Goal: Information Seeking & Learning: Check status

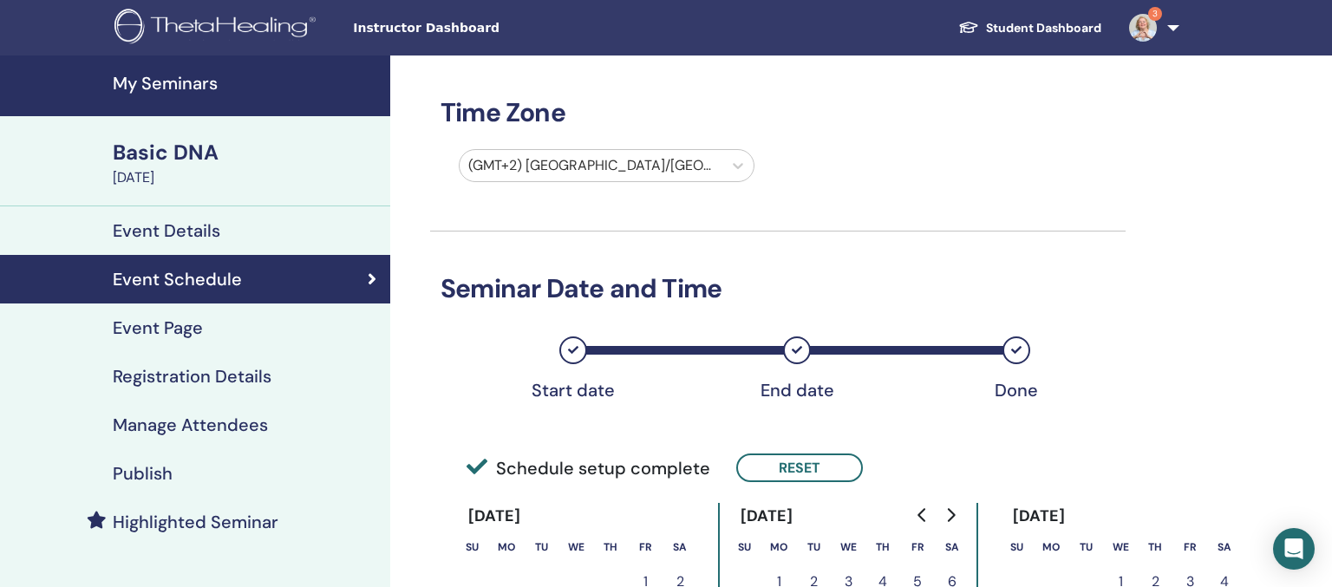
click at [1021, 23] on link "Student Dashboard" at bounding box center [1029, 28] width 171 height 32
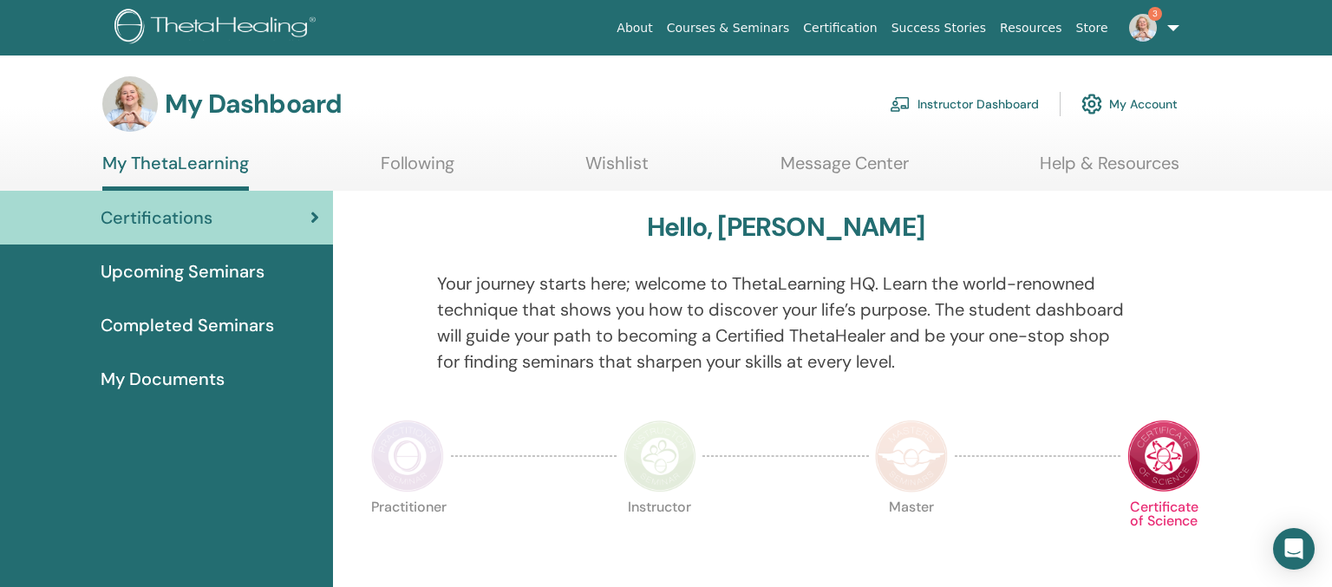
click at [435, 168] on link "Following" at bounding box center [418, 170] width 74 height 34
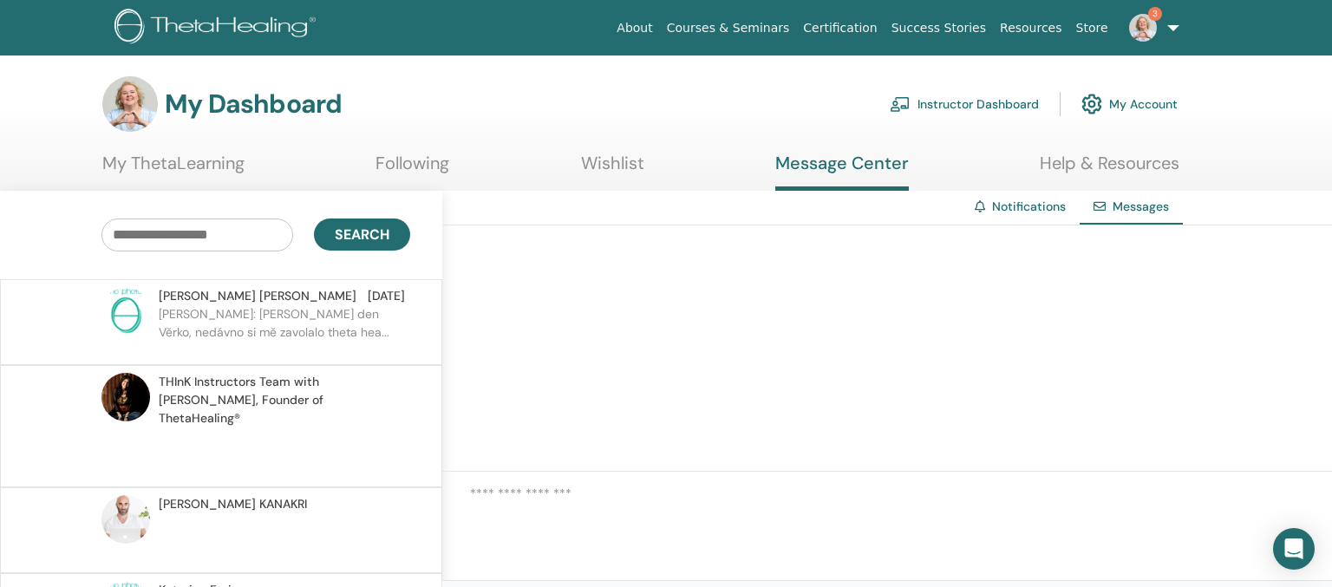
click at [966, 99] on link "Instructor Dashboard" at bounding box center [963, 104] width 149 height 38
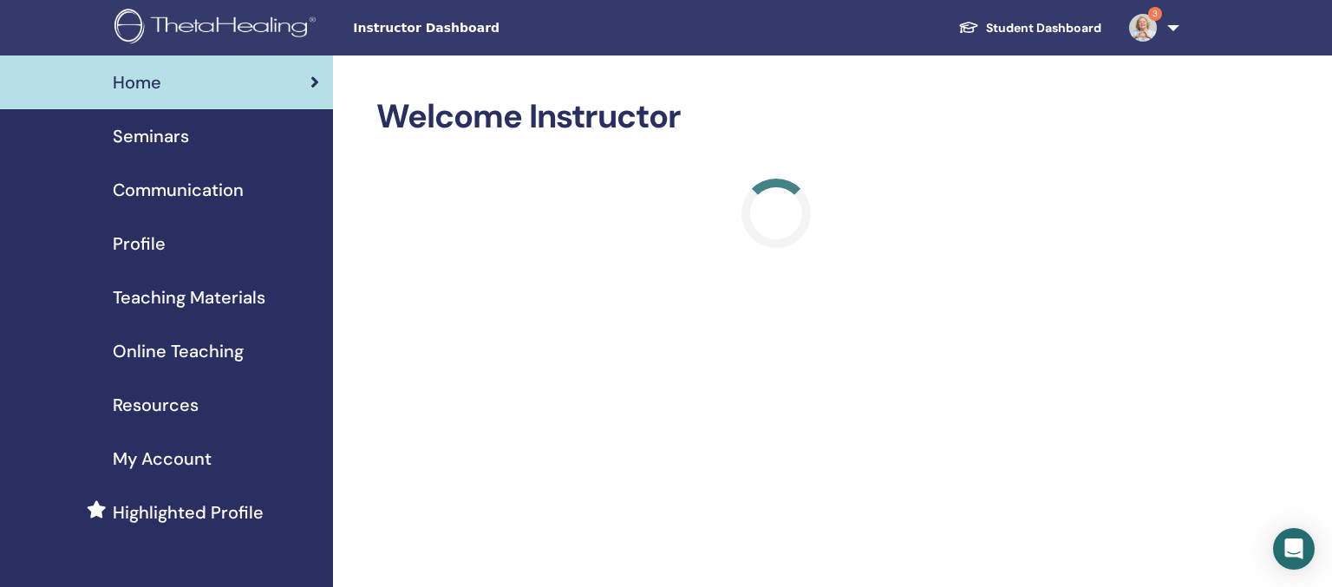
click at [227, 34] on img at bounding box center [217, 28] width 207 height 39
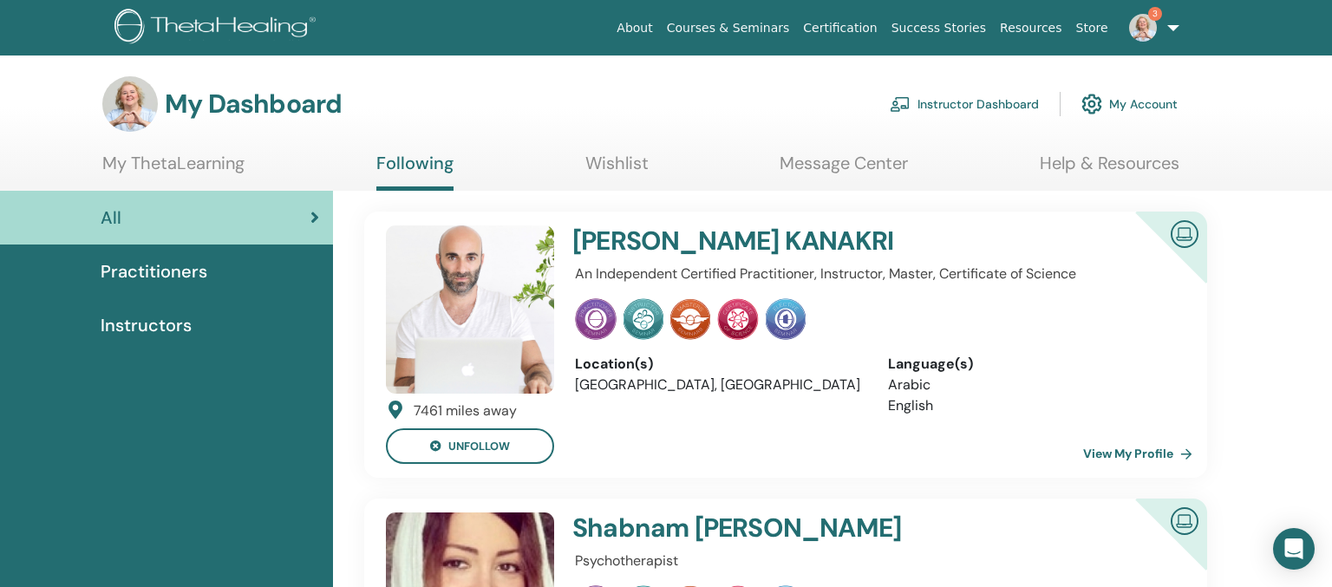
click at [966, 113] on link "Instructor Dashboard" at bounding box center [963, 104] width 149 height 38
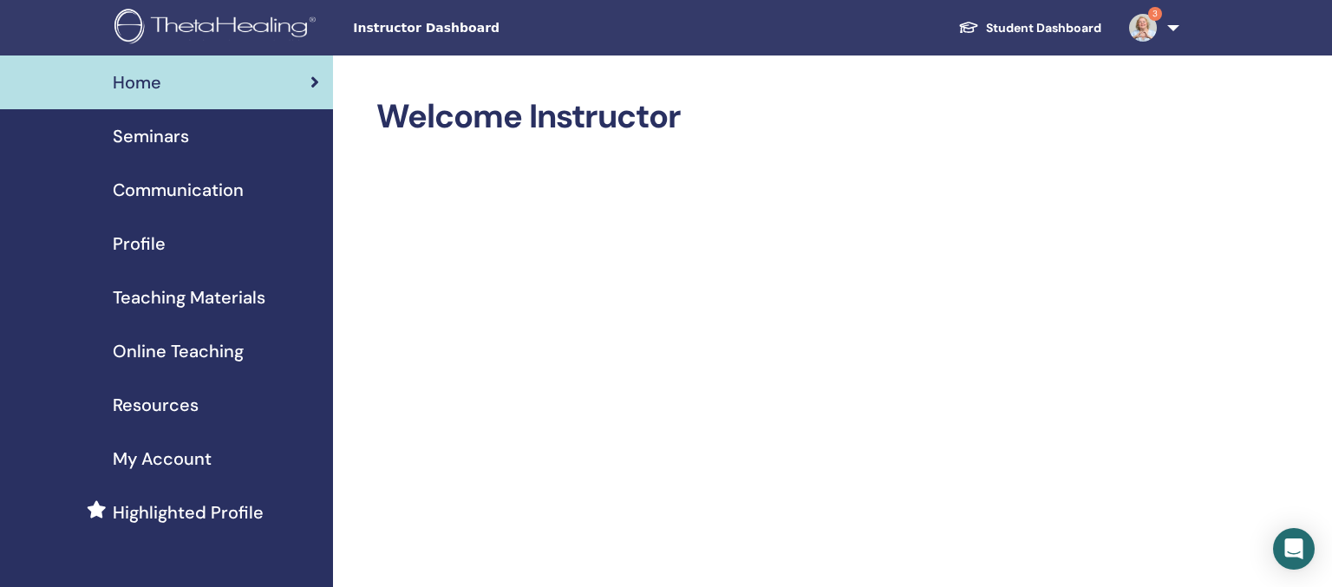
click at [143, 239] on span "Profile" at bounding box center [139, 244] width 53 height 26
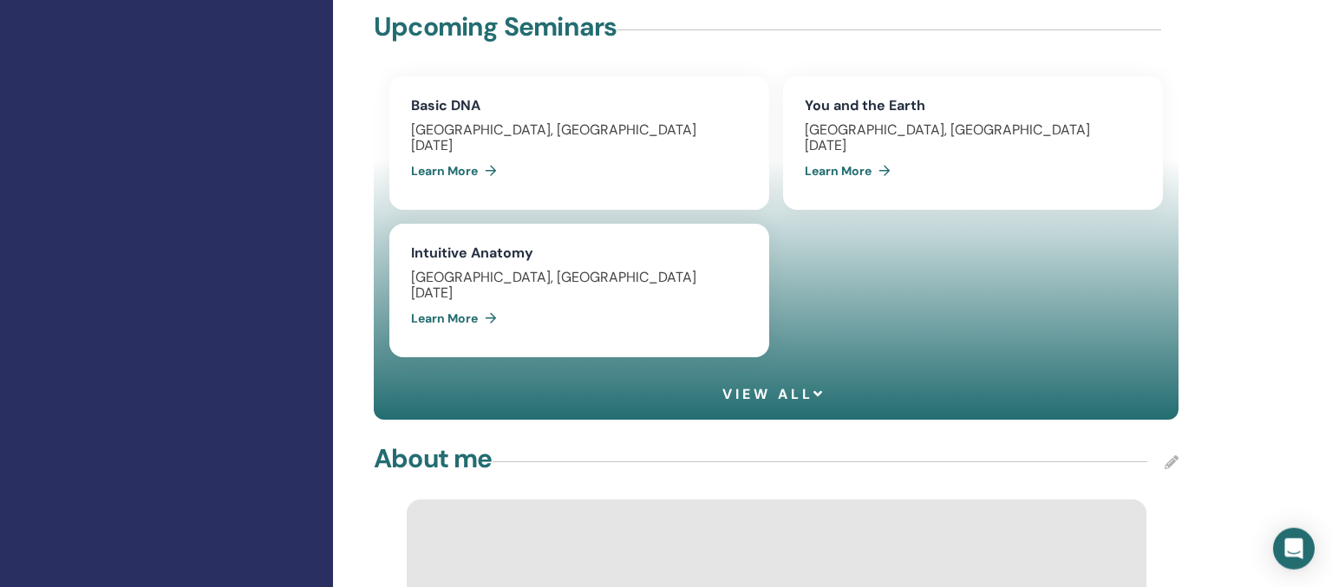
scroll to position [1373, 0]
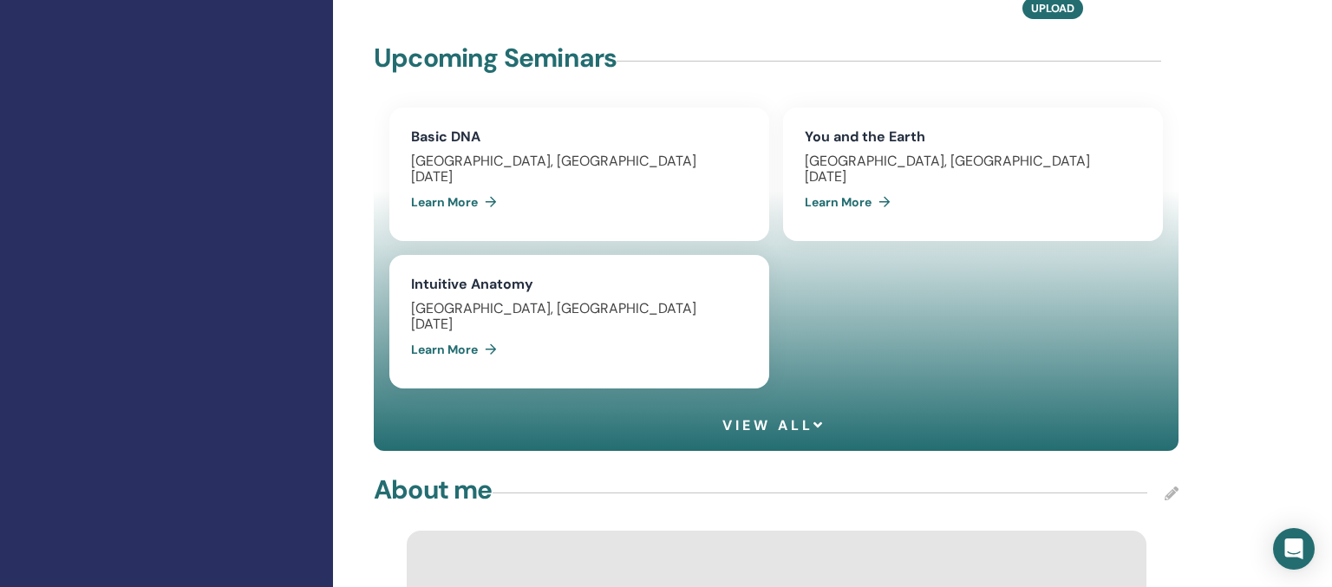
click at [802, 417] on span "View all" at bounding box center [773, 425] width 103 height 16
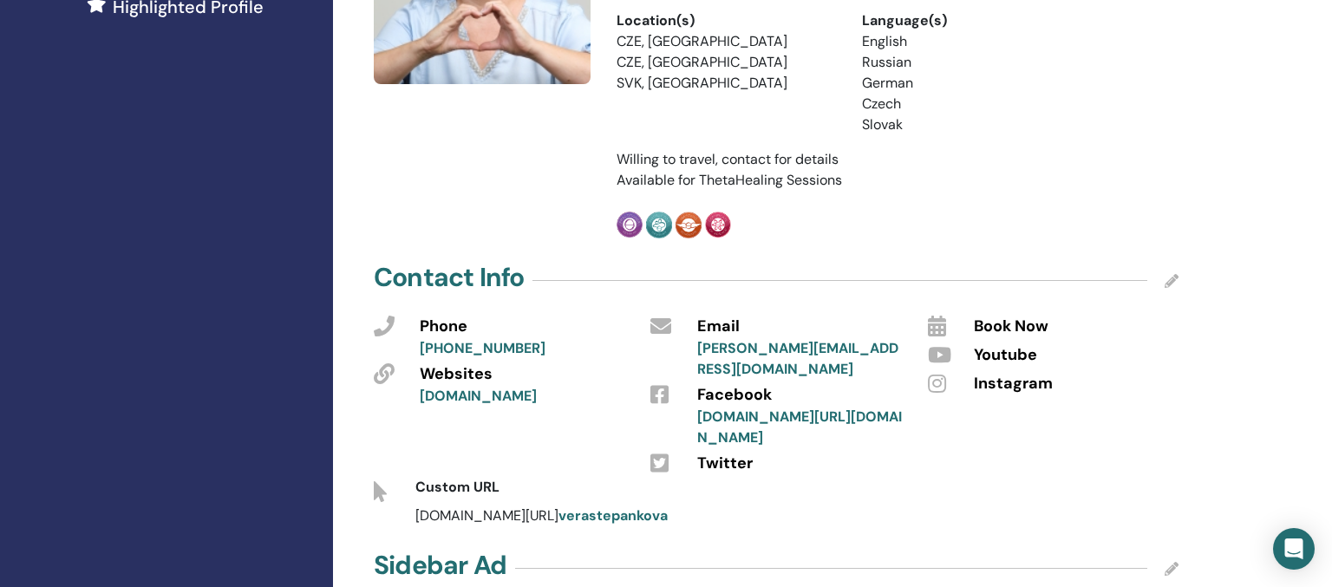
scroll to position [549, 0]
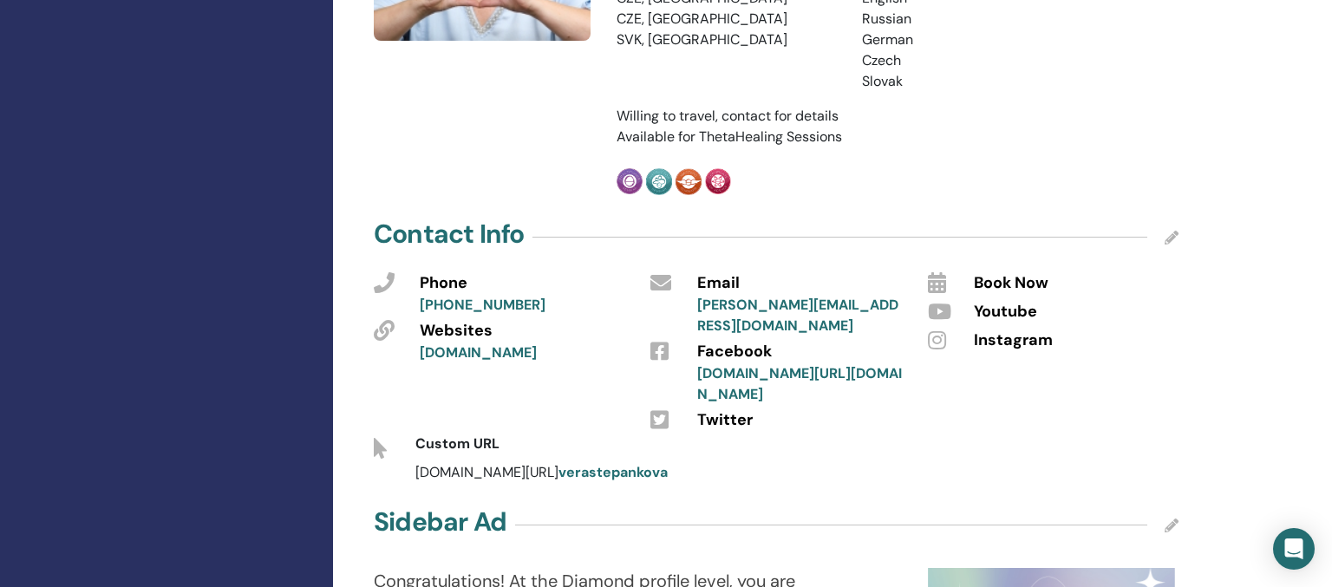
click at [591, 463] on link "verastepankova" at bounding box center [612, 472] width 109 height 18
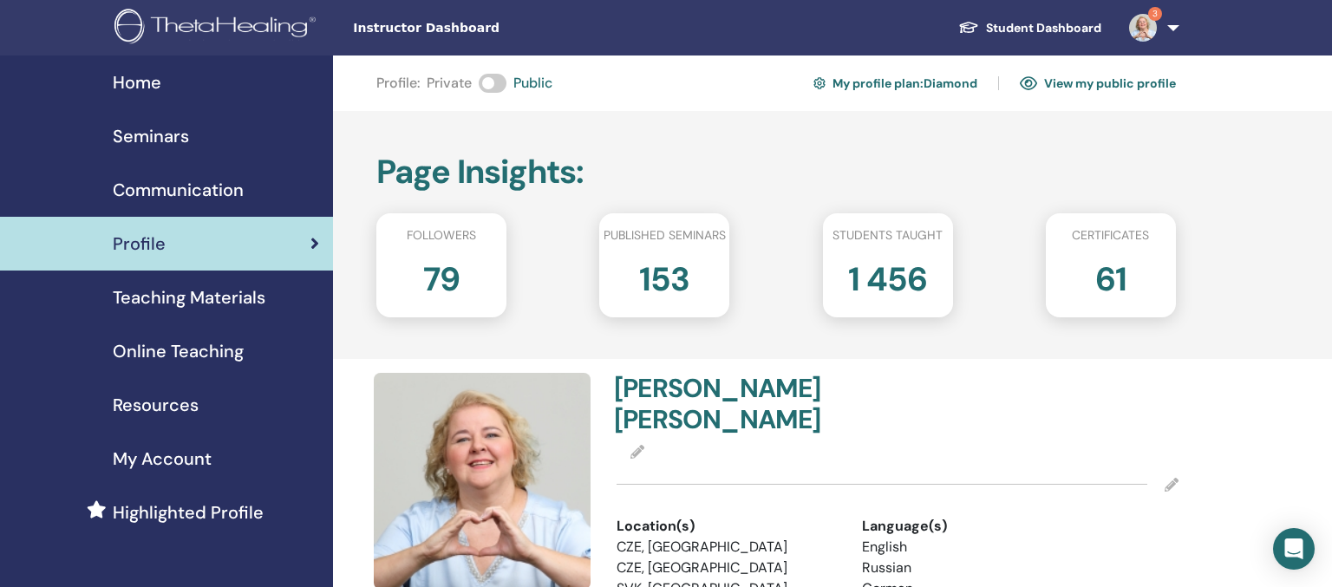
click at [151, 140] on span "Seminars" at bounding box center [151, 136] width 76 height 26
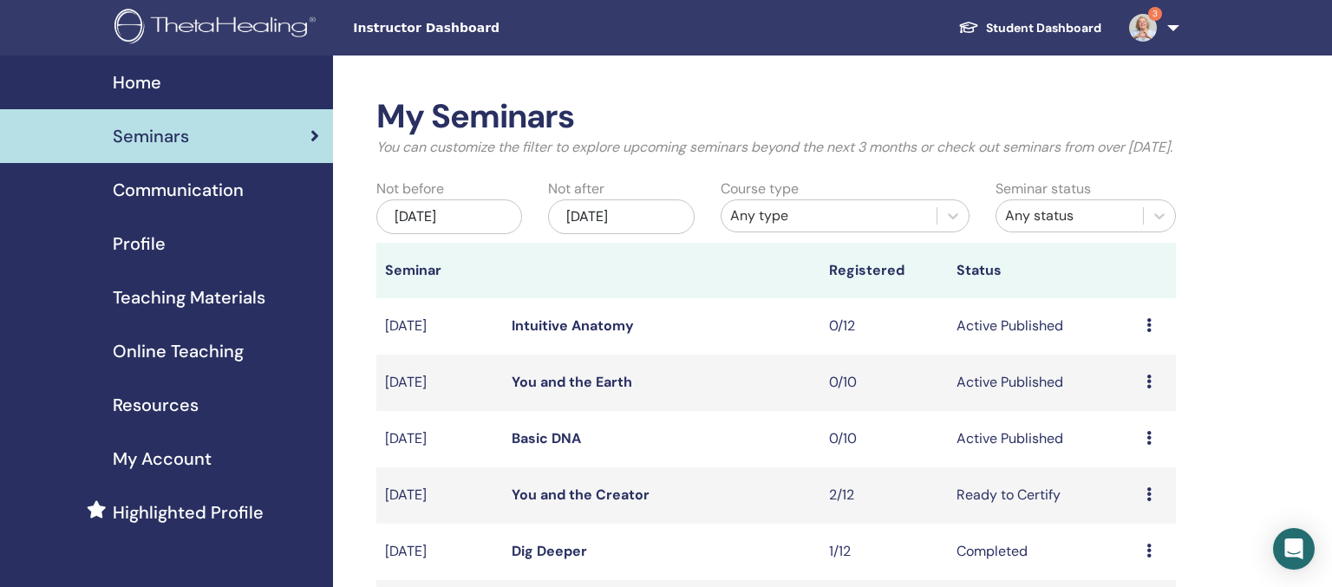
click at [627, 234] on div "[DATE]" at bounding box center [621, 216] width 146 height 35
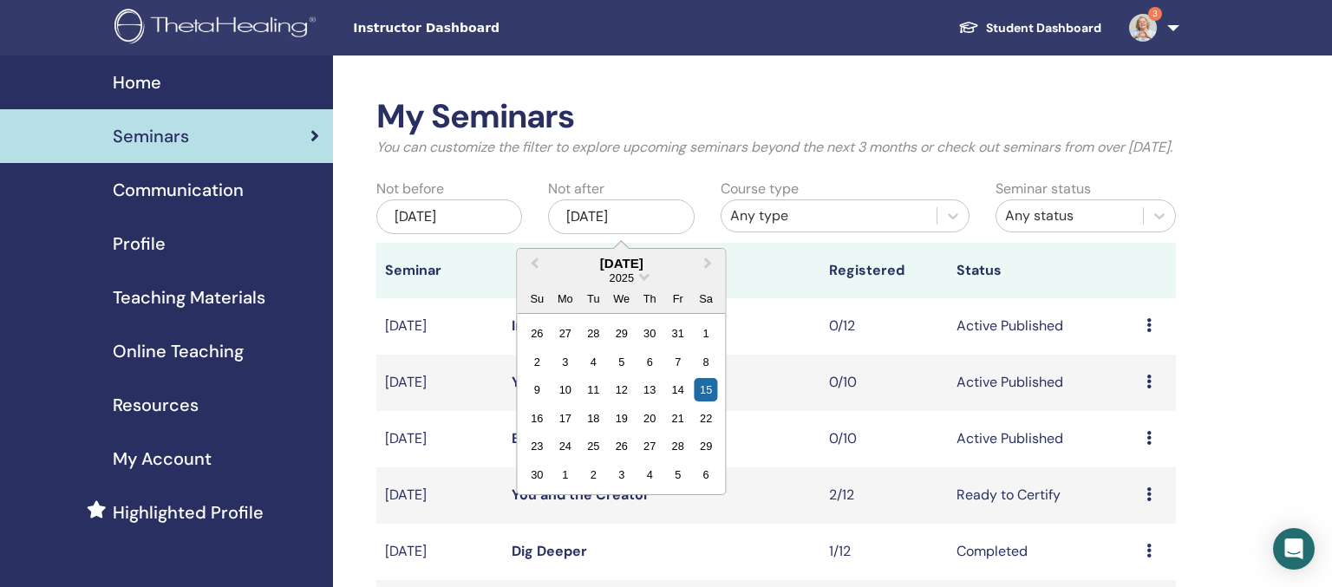
click at [493, 229] on div "[DATE]" at bounding box center [449, 216] width 146 height 35
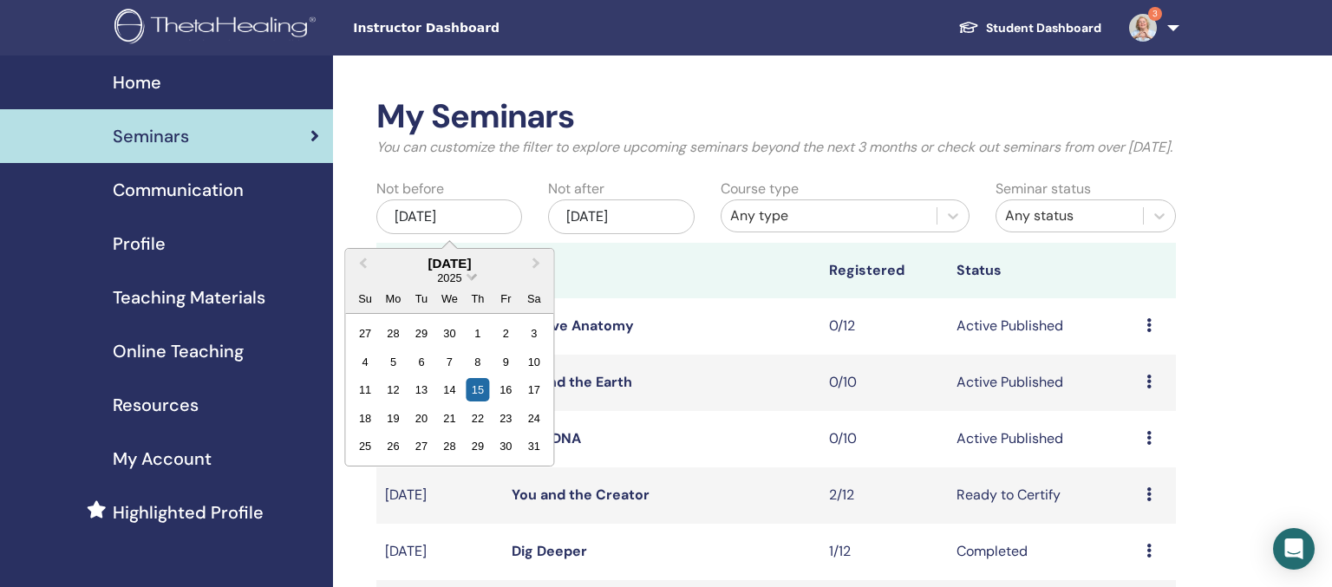
click at [469, 281] on span "Choose Date" at bounding box center [471, 275] width 11 height 11
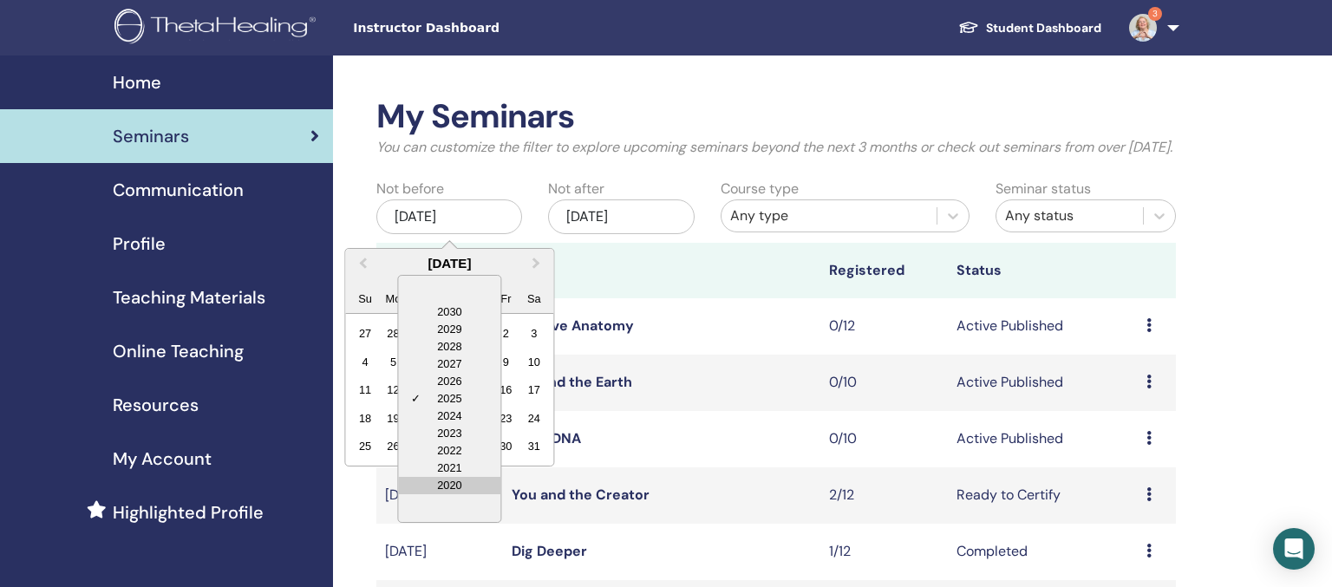
click at [456, 494] on div "2020" at bounding box center [449, 485] width 102 height 17
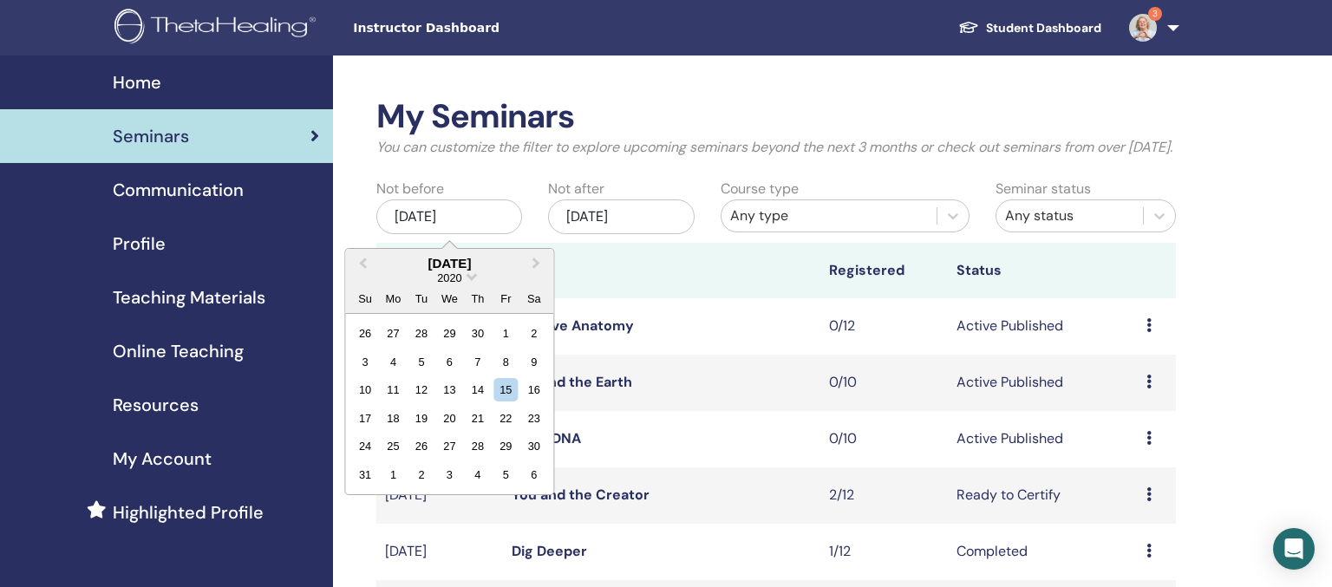
click at [668, 234] on div "[DATE]" at bounding box center [621, 216] width 146 height 35
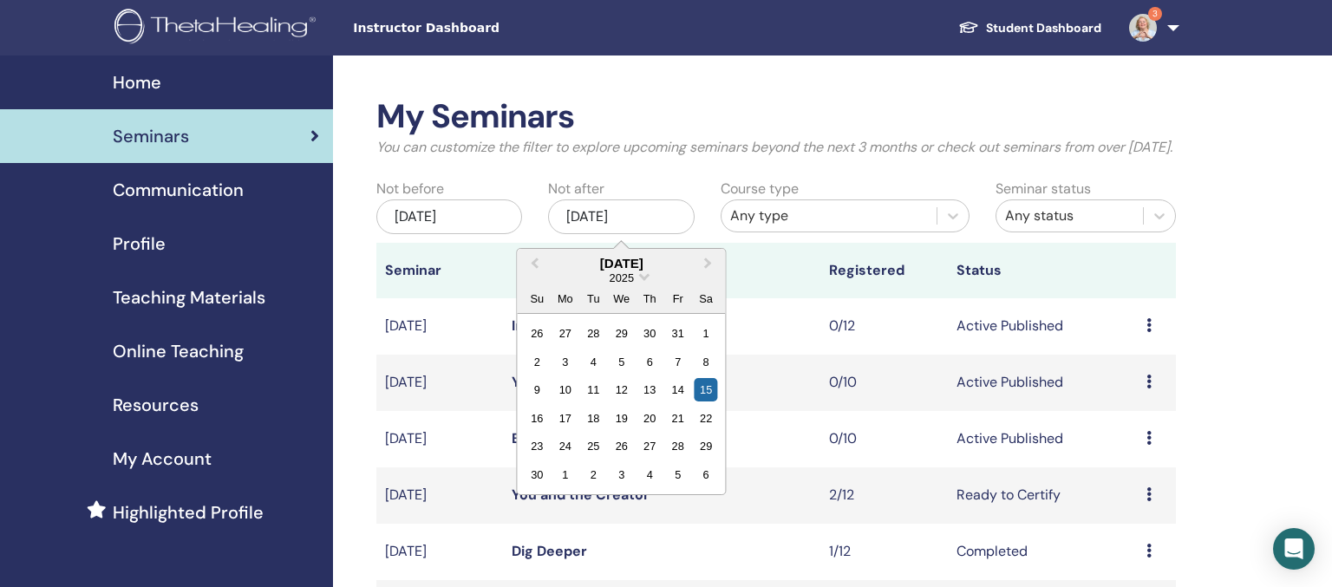
click at [652, 234] on div "[DATE]" at bounding box center [621, 216] width 146 height 35
click at [626, 284] on span "2025" at bounding box center [621, 277] width 24 height 13
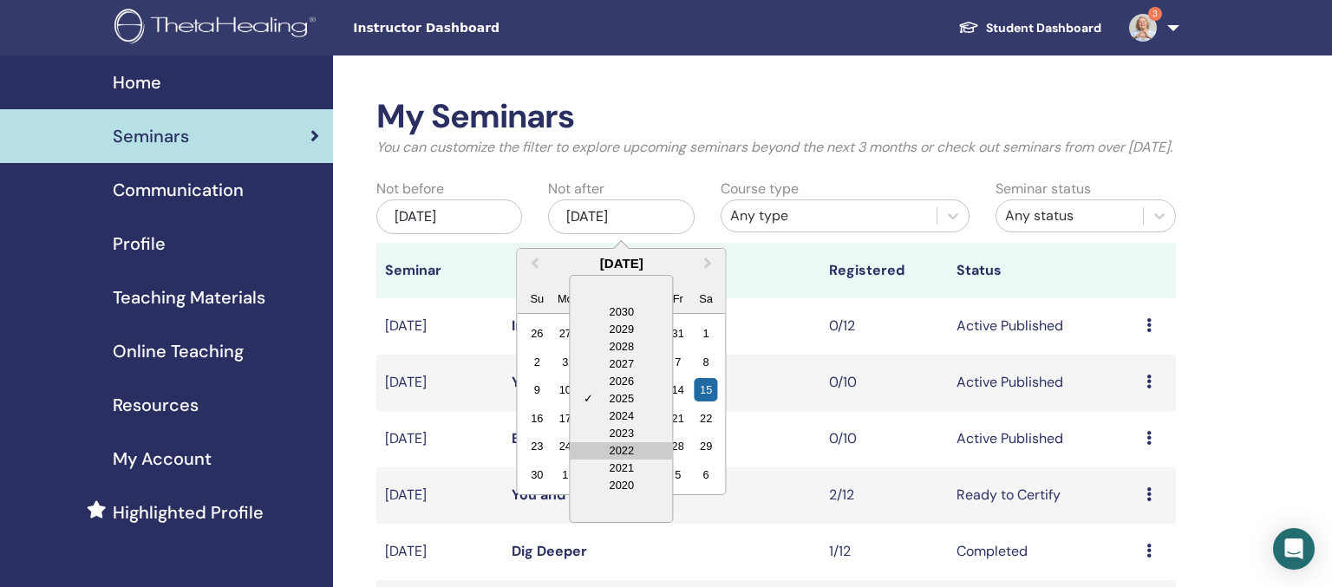
click at [630, 459] on div "2022" at bounding box center [621, 450] width 102 height 17
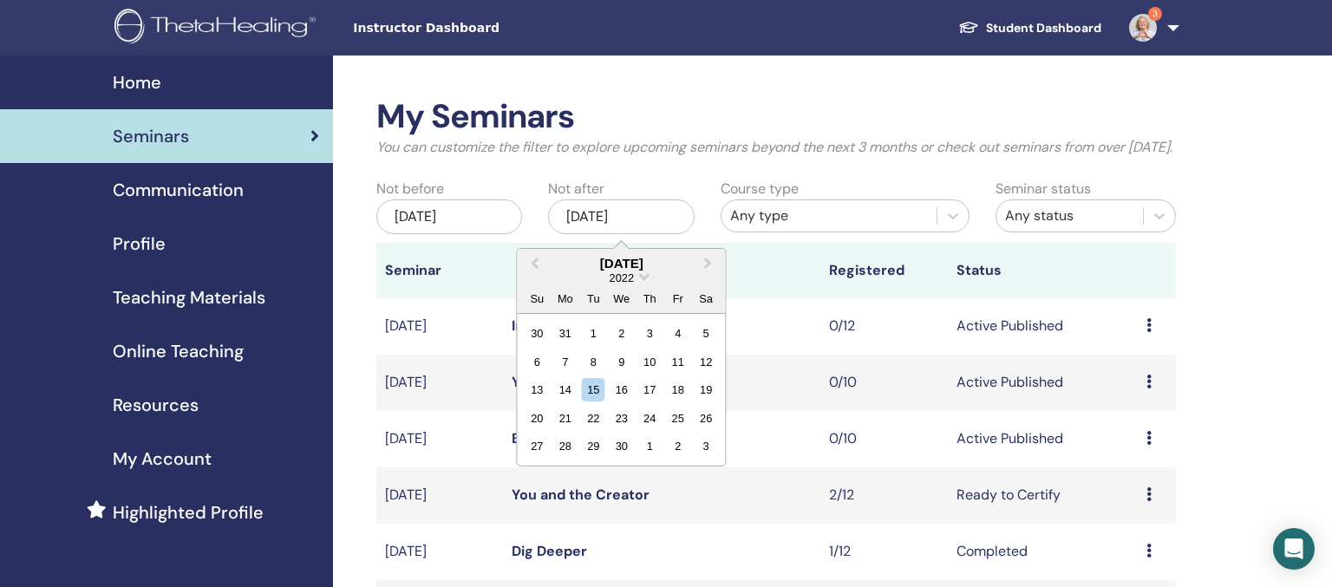
click at [800, 226] on div "Any type" at bounding box center [829, 215] width 198 height 21
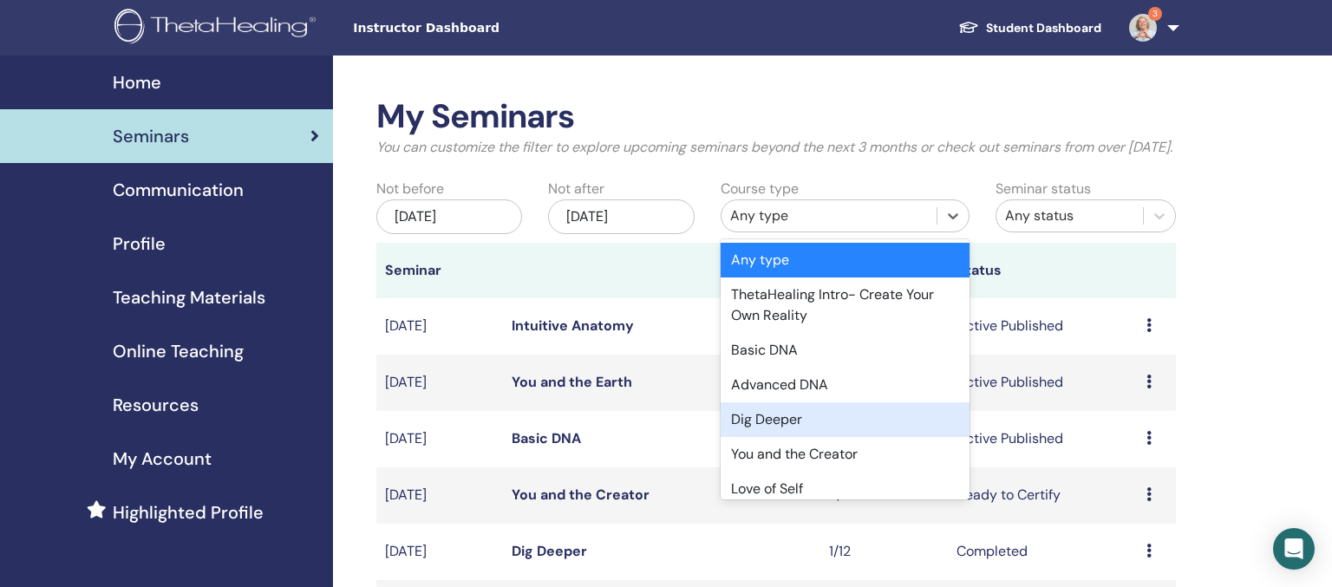
click at [782, 437] on div "Dig Deeper" at bounding box center [844, 419] width 249 height 35
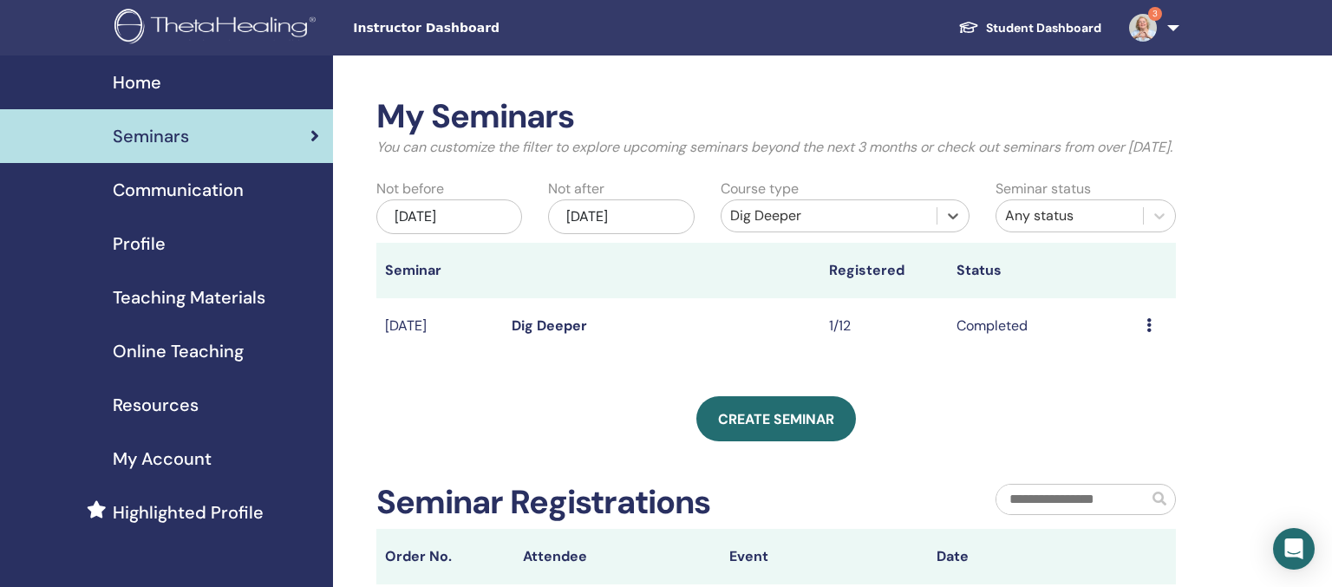
click at [469, 234] on div "[DATE]" at bounding box center [449, 216] width 146 height 35
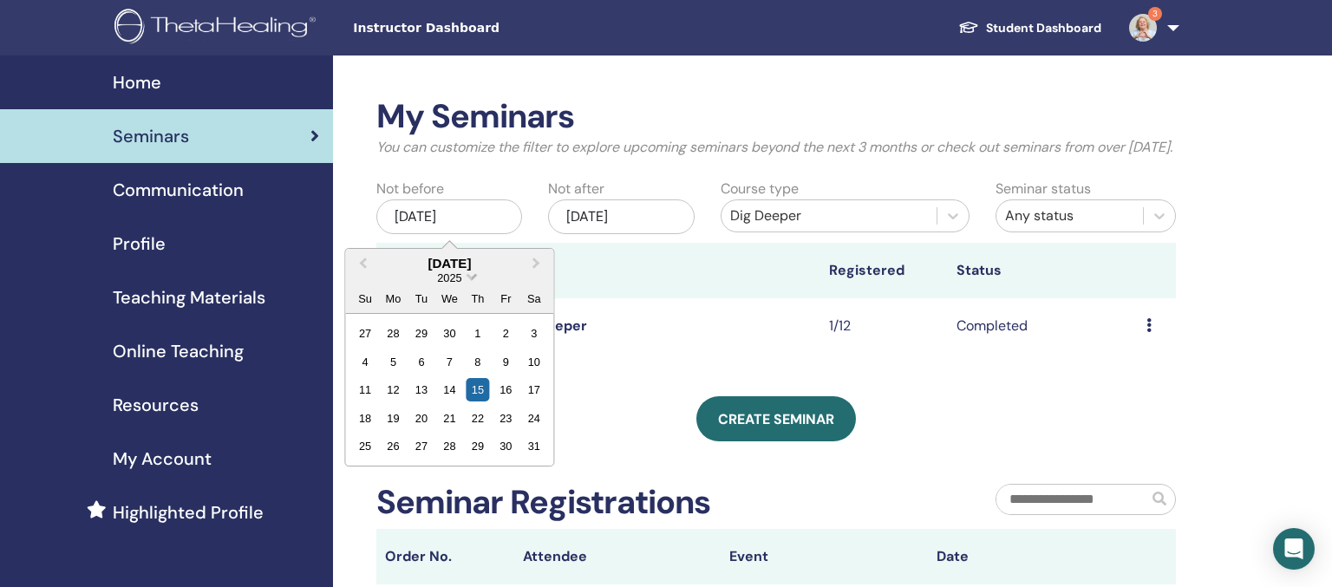
click at [469, 281] on span "Choose Date" at bounding box center [471, 275] width 11 height 11
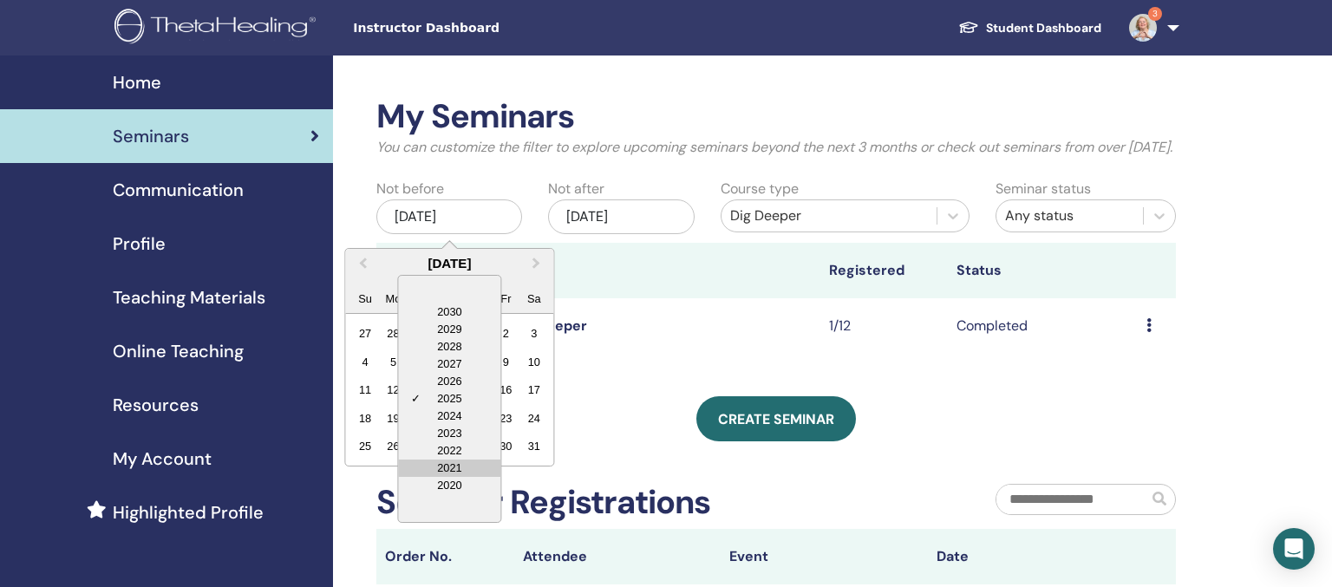
click at [449, 477] on div "2021" at bounding box center [449, 467] width 102 height 17
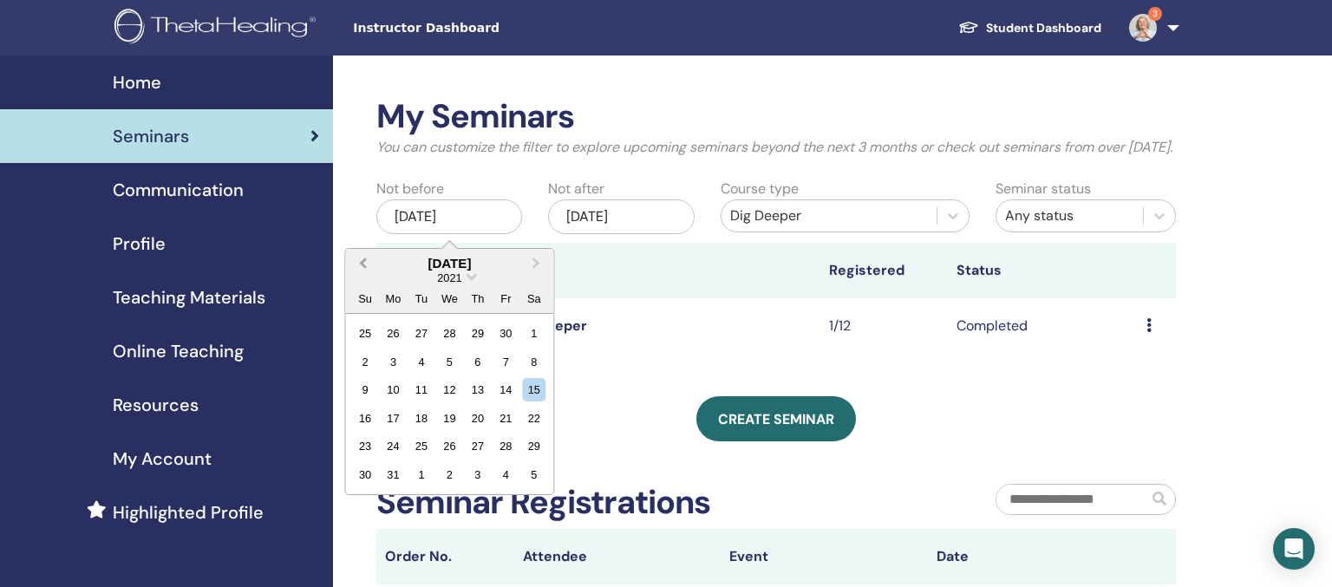
click at [362, 272] on span "Previous Month" at bounding box center [362, 263] width 0 height 18
click at [508, 345] on div "1" at bounding box center [505, 333] width 23 height 23
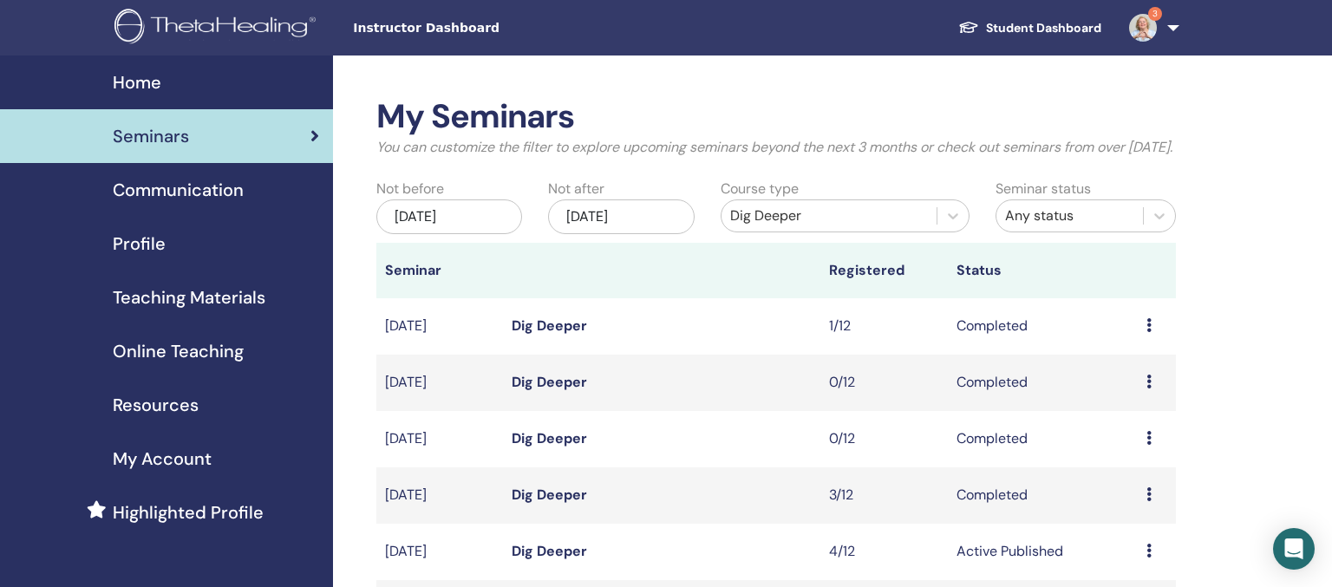
click at [668, 234] on div "[DATE]" at bounding box center [621, 216] width 146 height 35
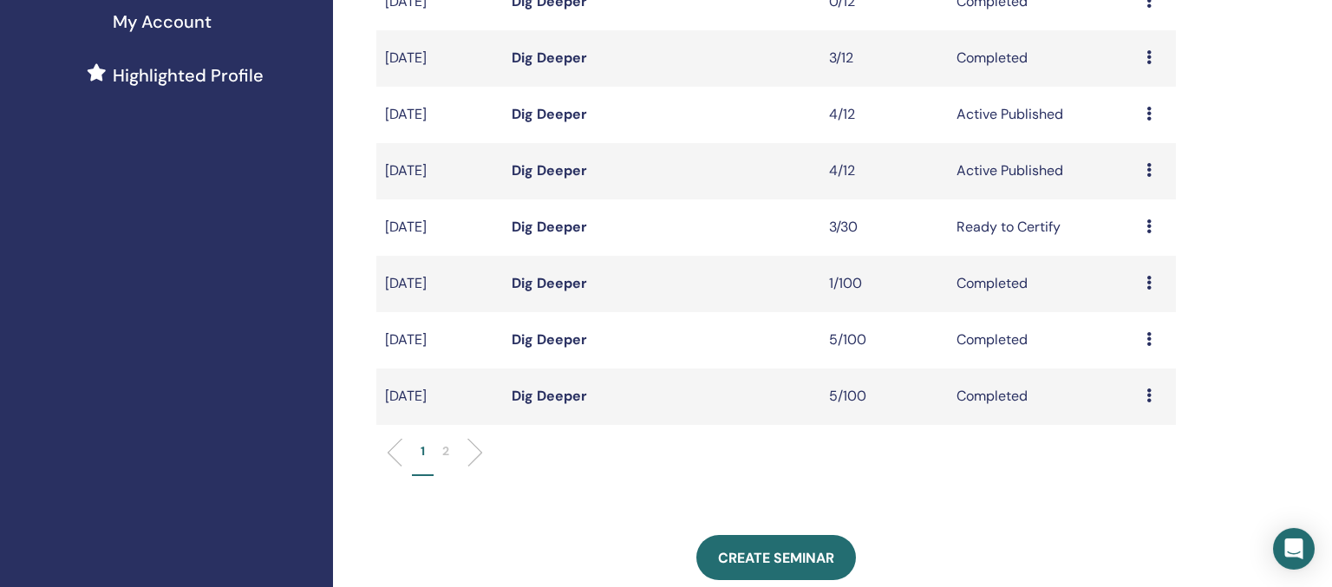
scroll to position [458, 0]
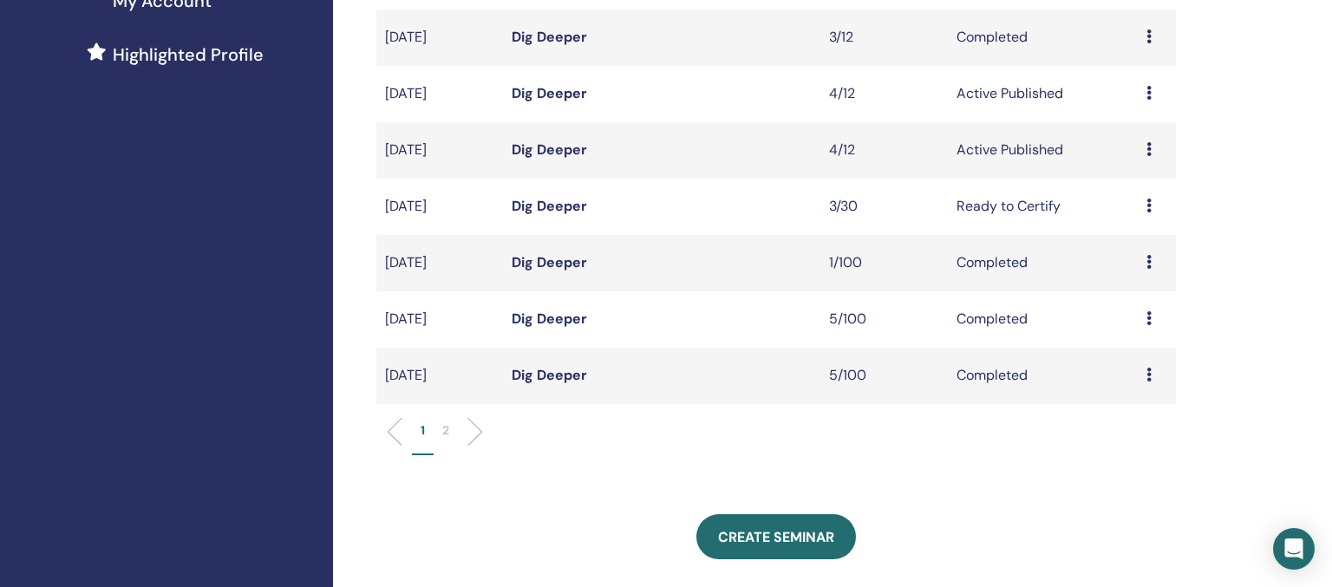
click at [446, 440] on p "2" at bounding box center [445, 430] width 7 height 18
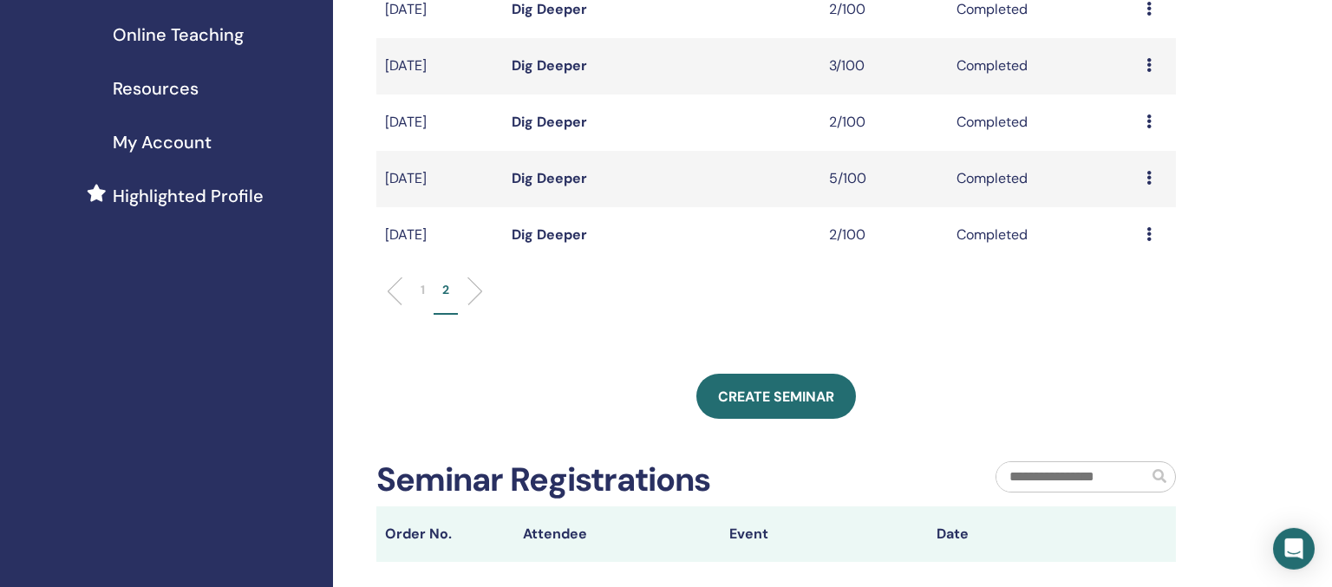
scroll to position [274, 0]
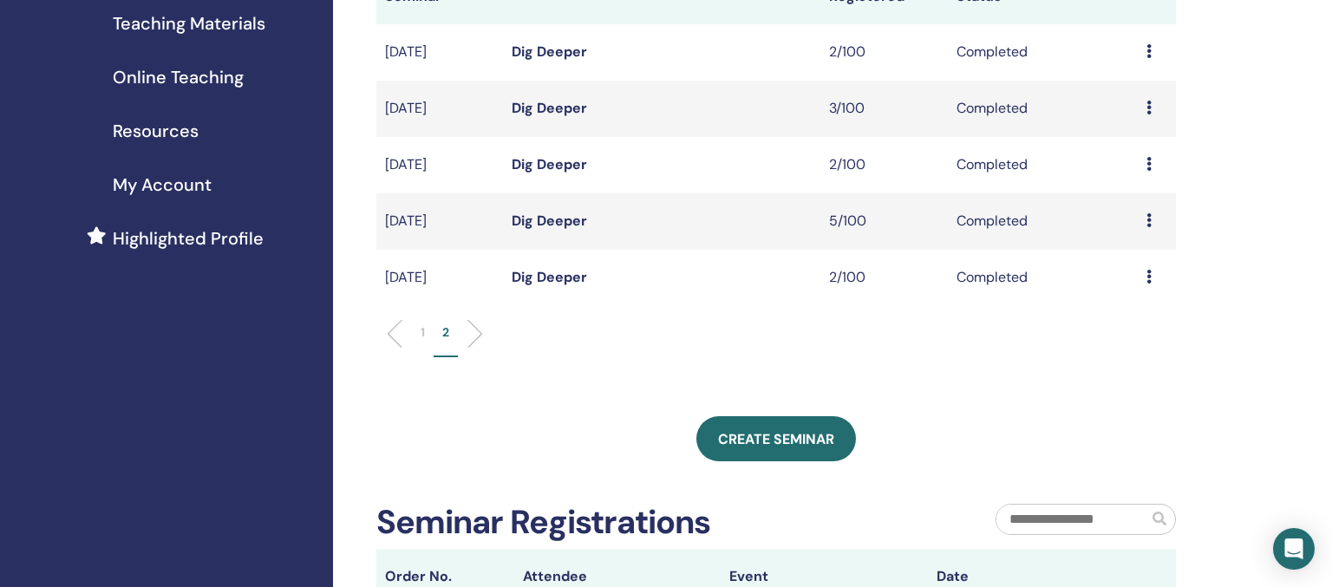
click at [549, 230] on link "Dig Deeper" at bounding box center [548, 221] width 75 height 18
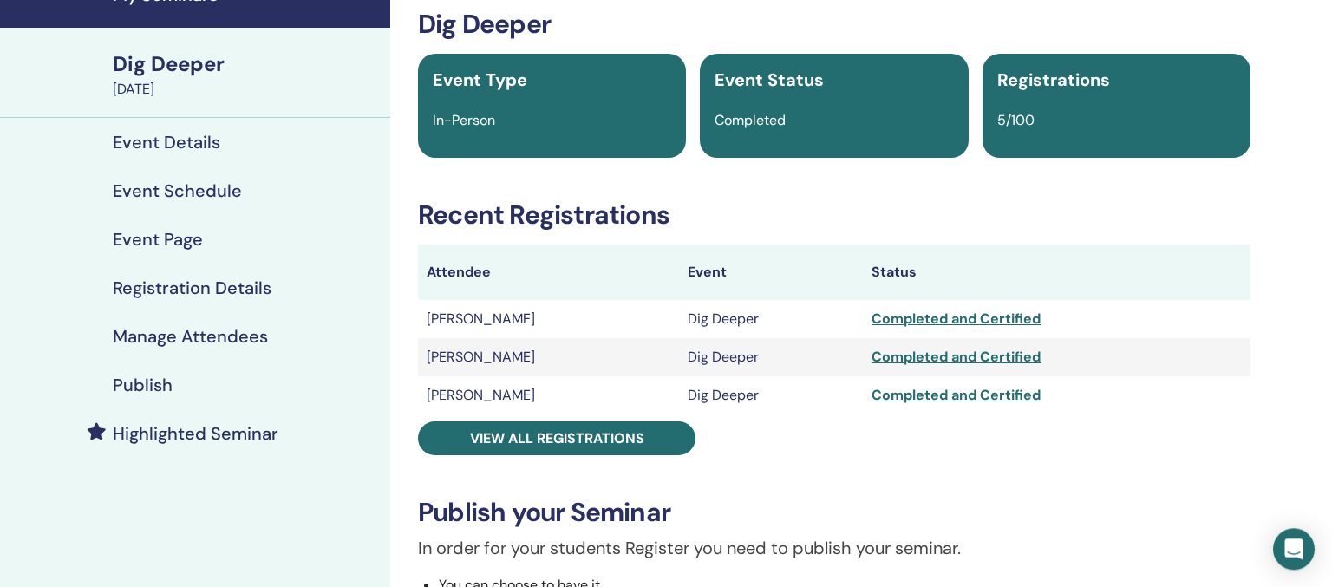
scroll to position [91, 0]
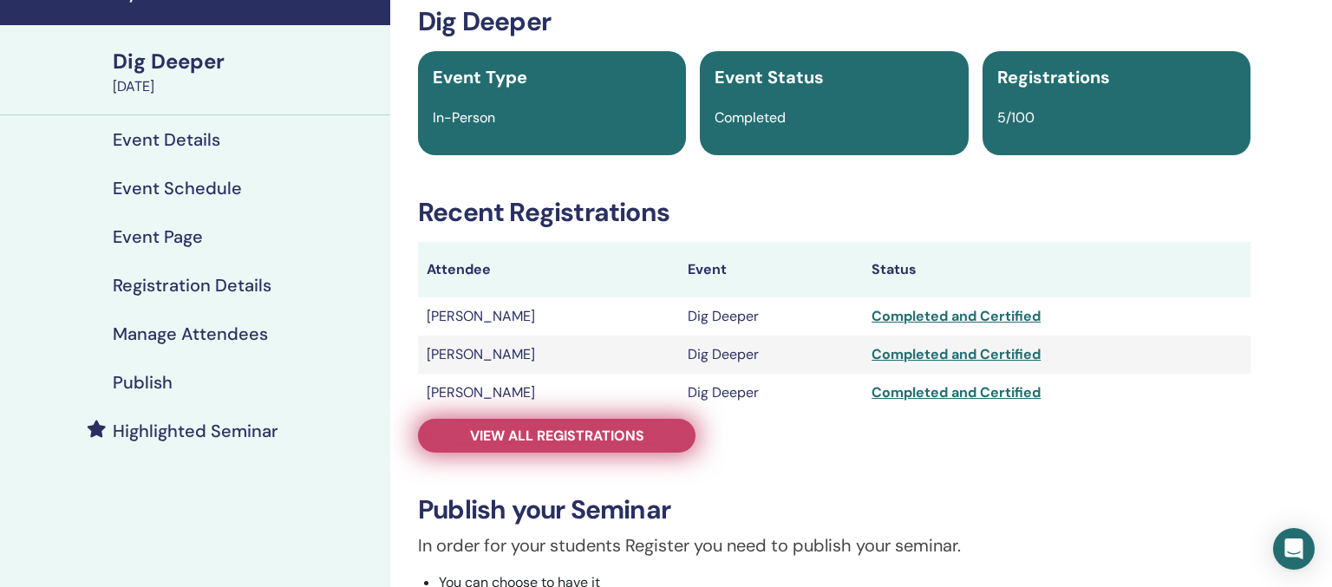
click at [588, 432] on span "View all registrations" at bounding box center [557, 436] width 174 height 18
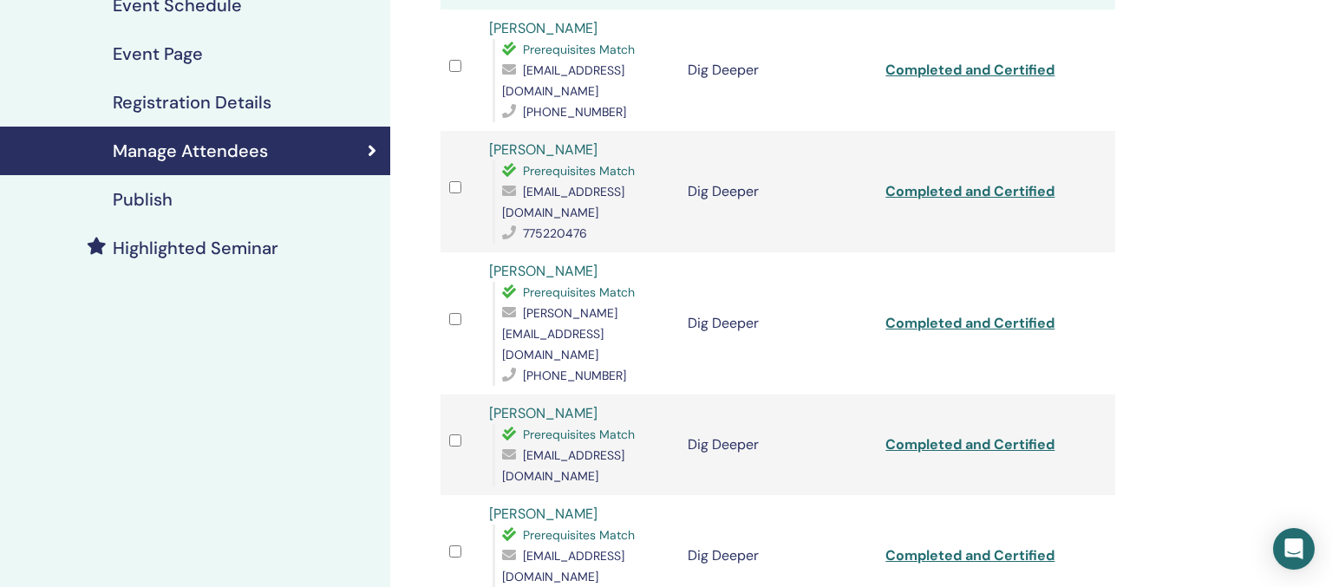
scroll to position [91, 0]
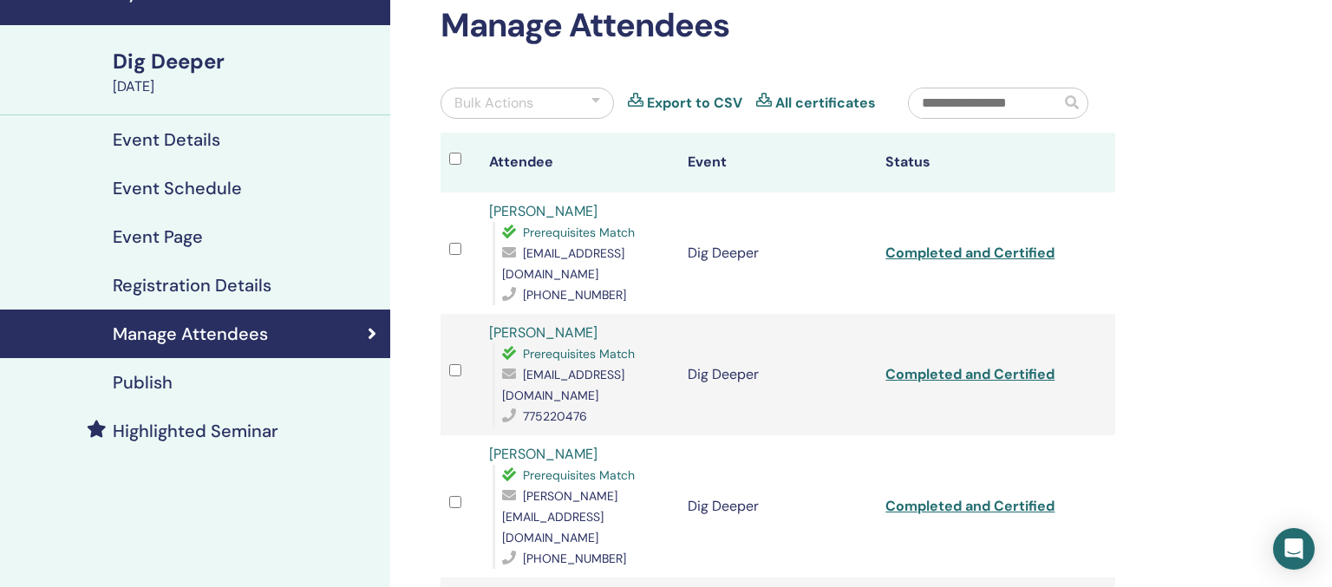
click at [166, 64] on div "Dig Deeper" at bounding box center [246, 61] width 267 height 29
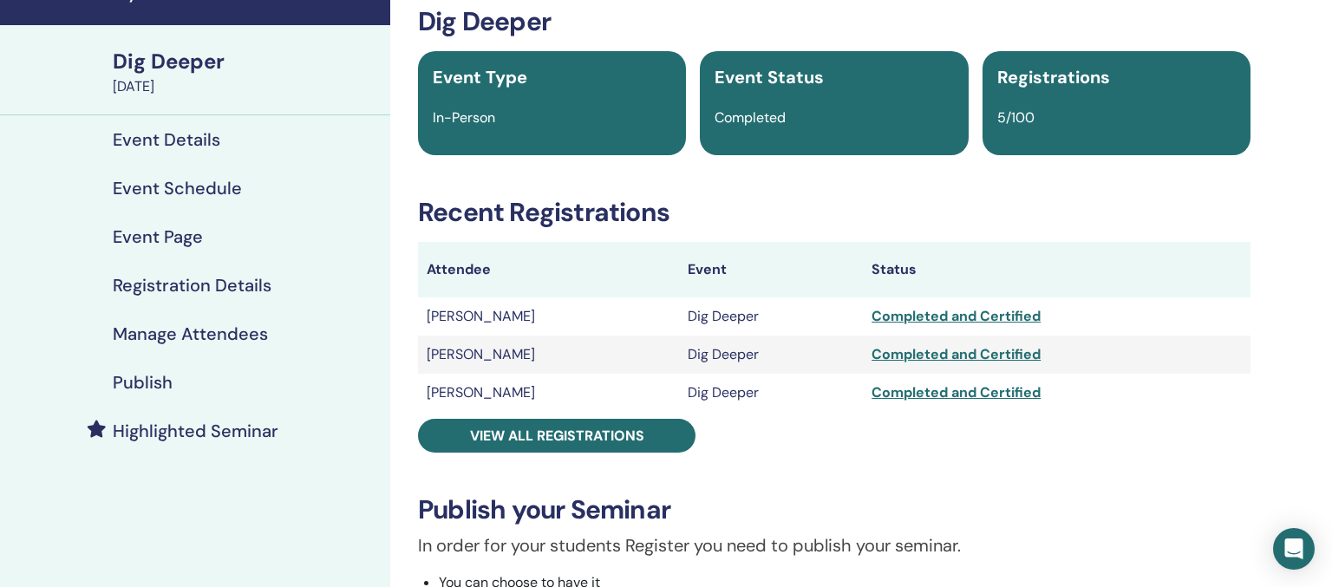
click at [1204, 439] on div "Dig Deeper Event Type In-Person Event Status Completed Registrations 5/100 Rece…" at bounding box center [834, 533] width 867 height 1054
